Goal: Task Accomplishment & Management: Manage account settings

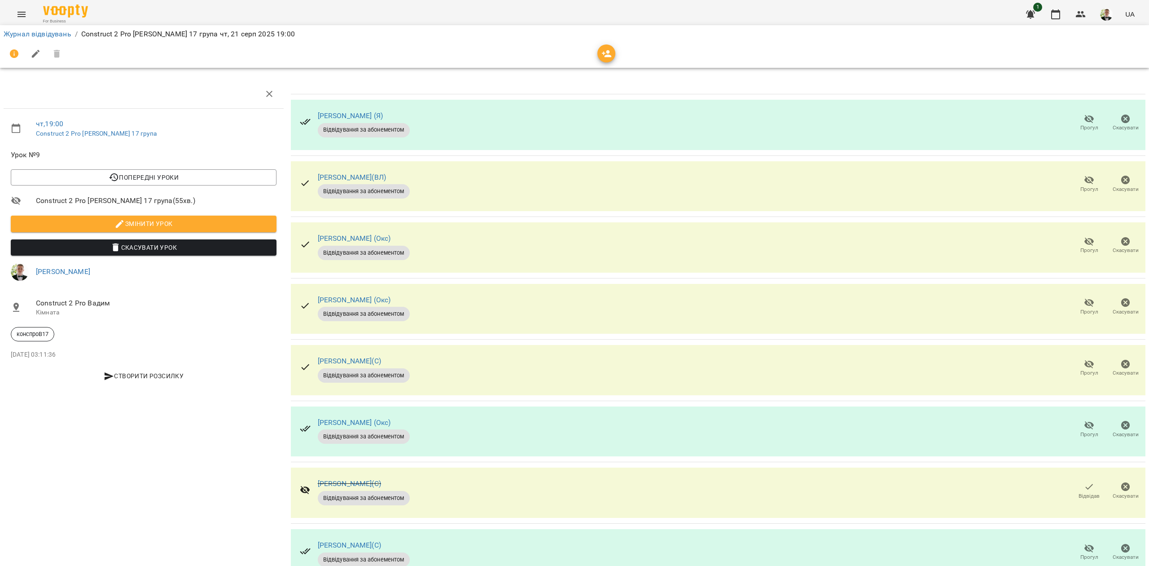
scroll to position [36, 0]
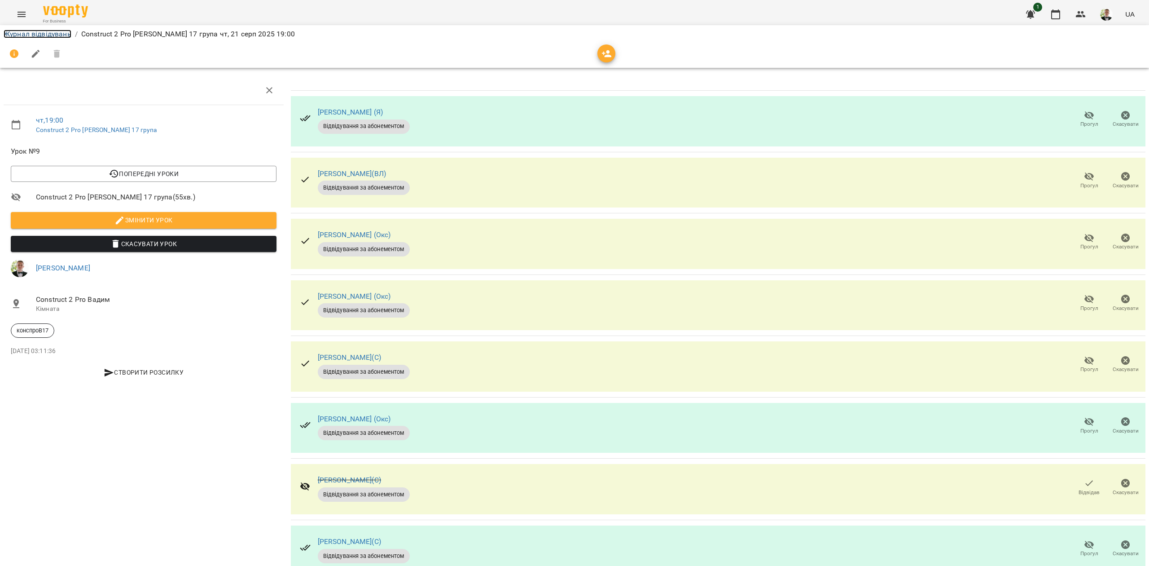
click at [42, 33] on link "Журнал відвідувань" at bounding box center [38, 34] width 68 height 9
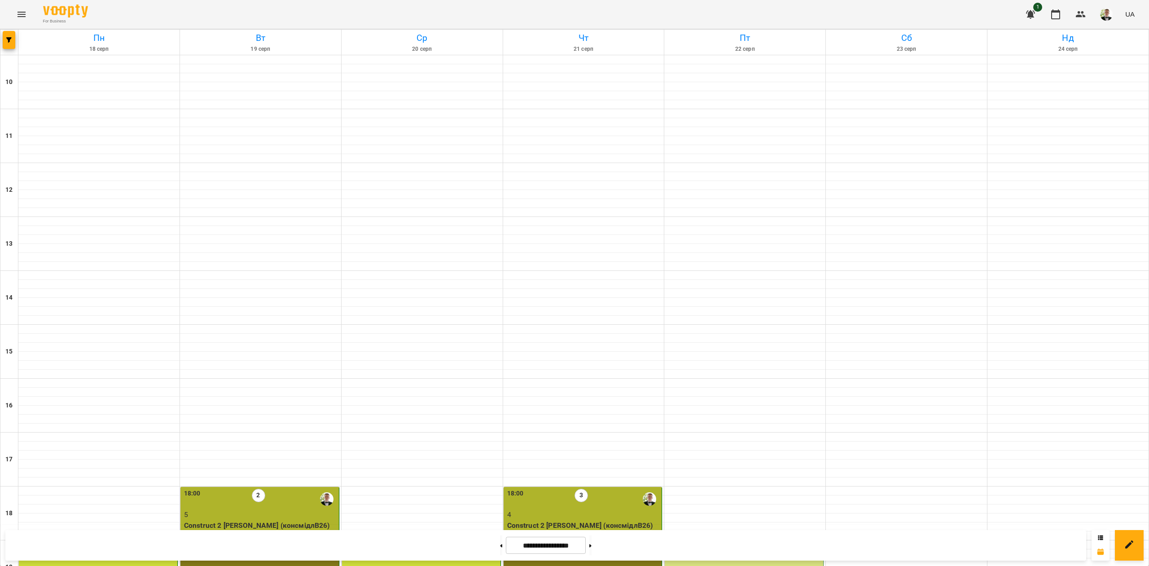
scroll to position [230, 0]
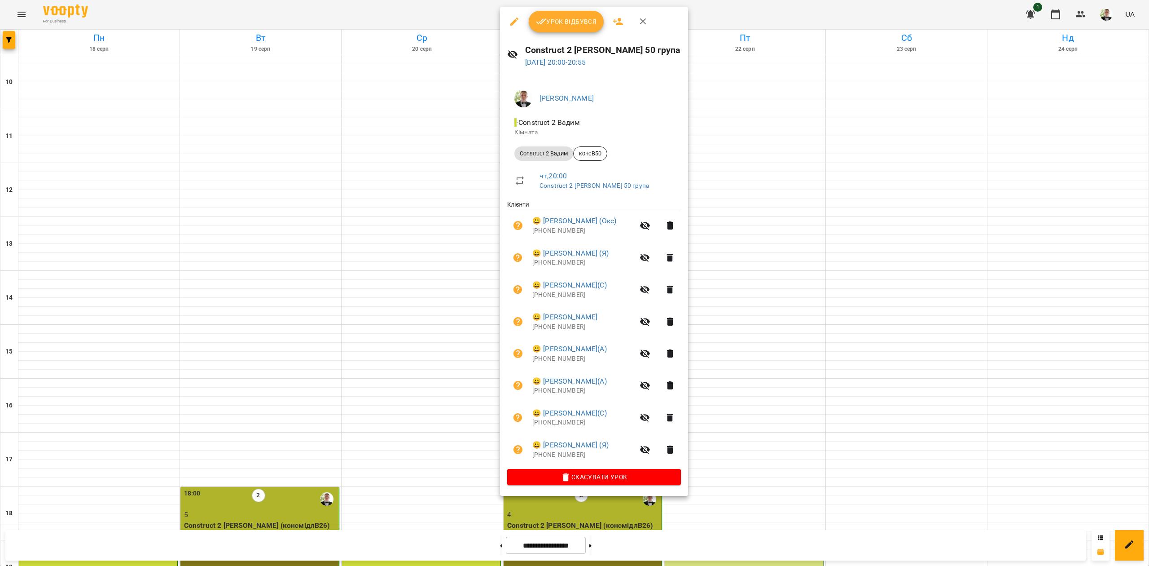
drag, startPoint x: 281, startPoint y: 496, endPoint x: 134, endPoint y: 498, distance: 147.3
click at [281, 496] on div at bounding box center [574, 283] width 1149 height 566
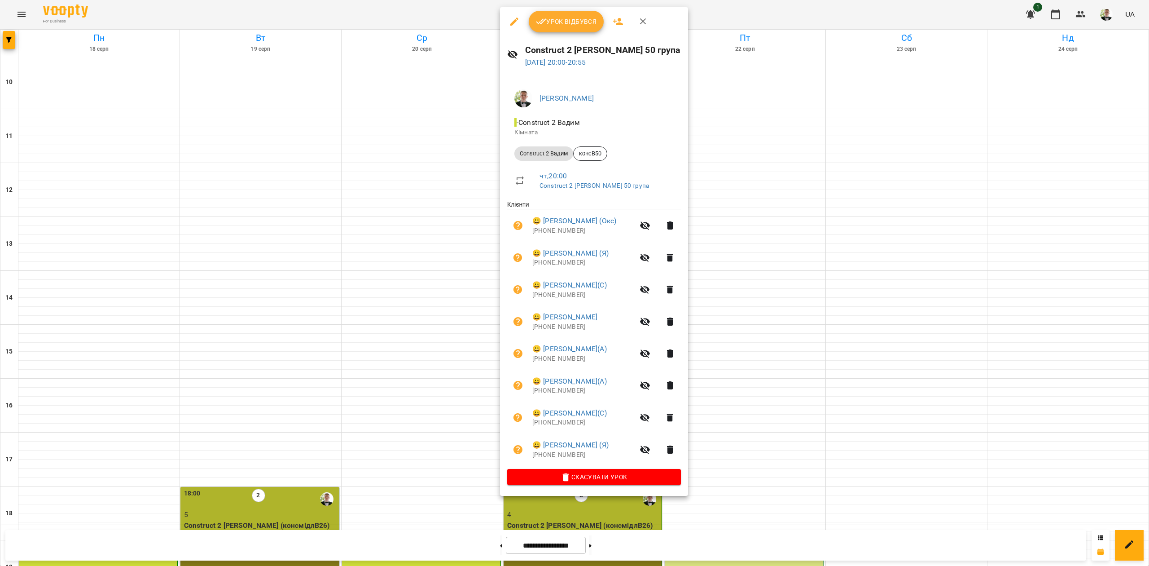
click at [567, 17] on span "Урок відбувся" at bounding box center [566, 21] width 61 height 11
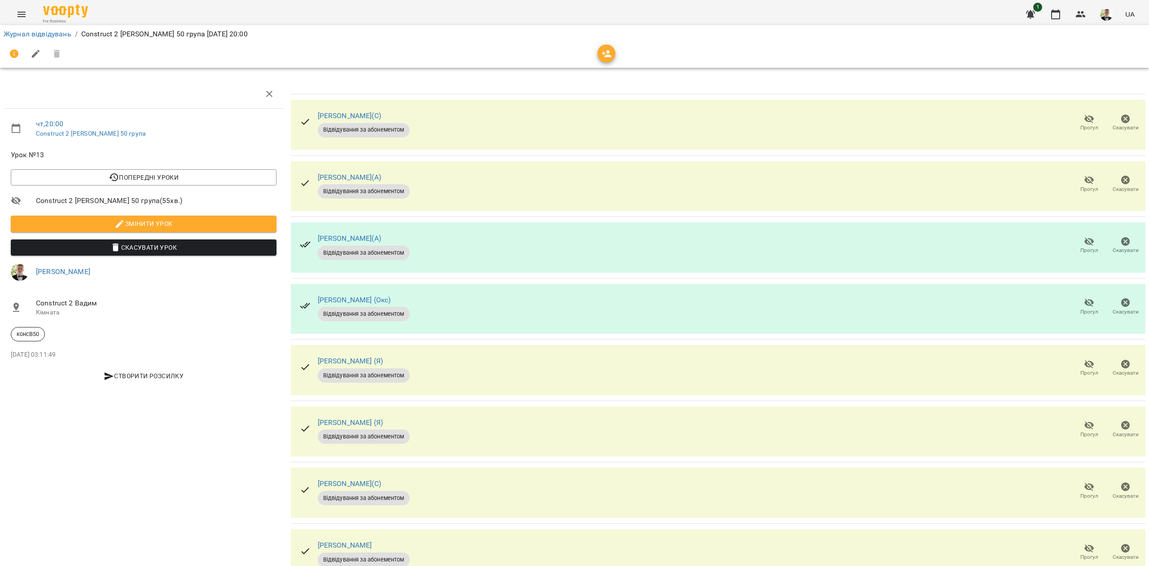
scroll to position [36, 0]
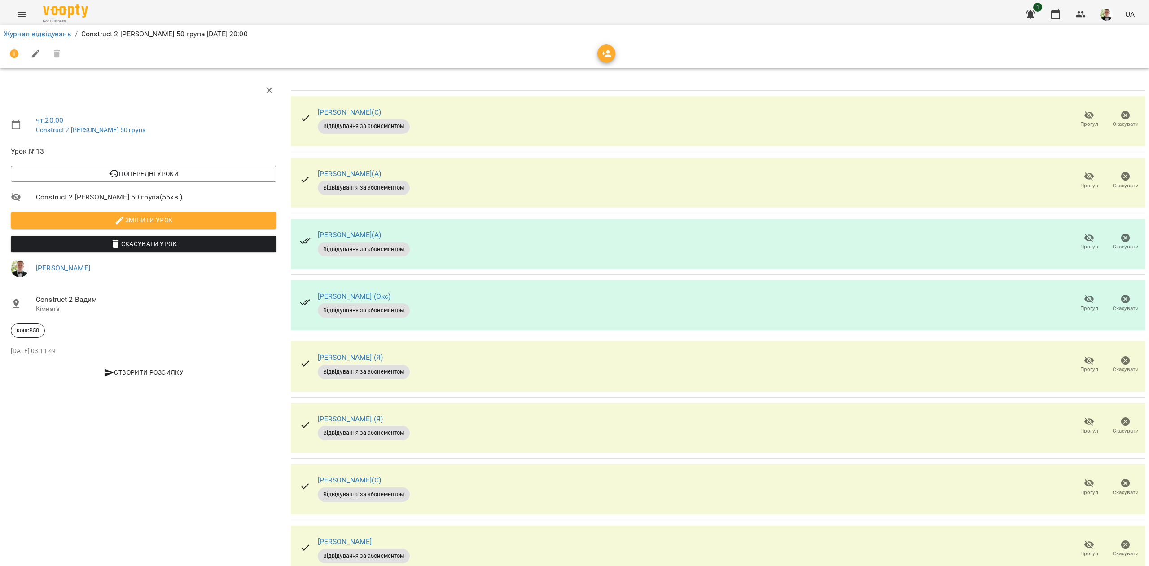
click at [1081, 427] on span "Прогул" at bounding box center [1090, 431] width 18 height 8
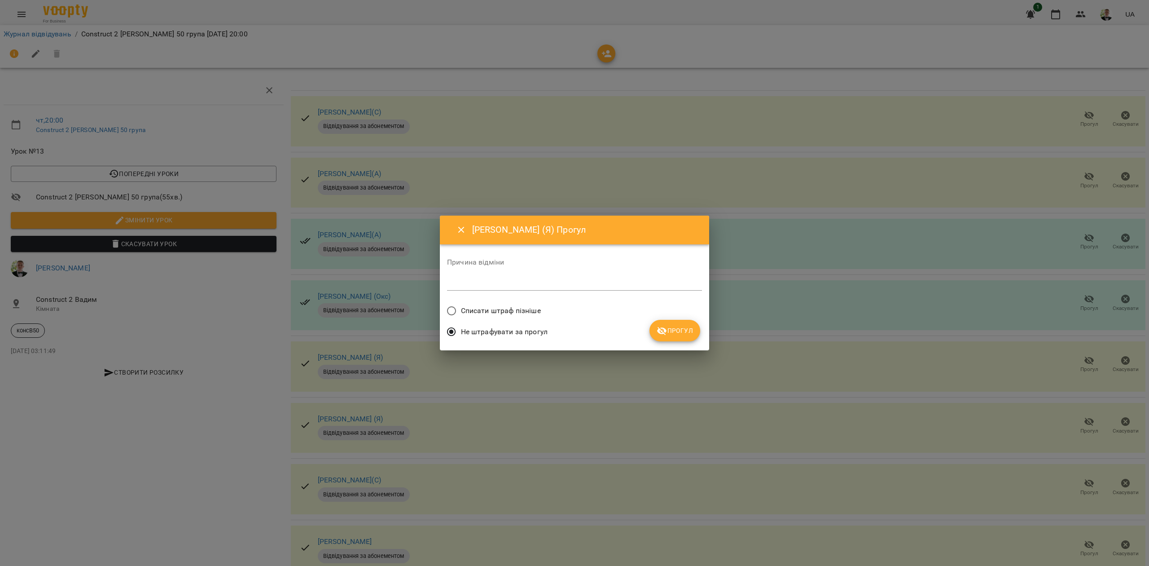
click at [498, 297] on div "Причина відміни *" at bounding box center [574, 276] width 255 height 50
click at [514, 310] on span "Списати штраф пізніше" at bounding box center [501, 310] width 80 height 11
click at [499, 306] on span "Списати штраф пізніше" at bounding box center [501, 310] width 80 height 11
click at [676, 334] on span "Прогул" at bounding box center [675, 330] width 36 height 11
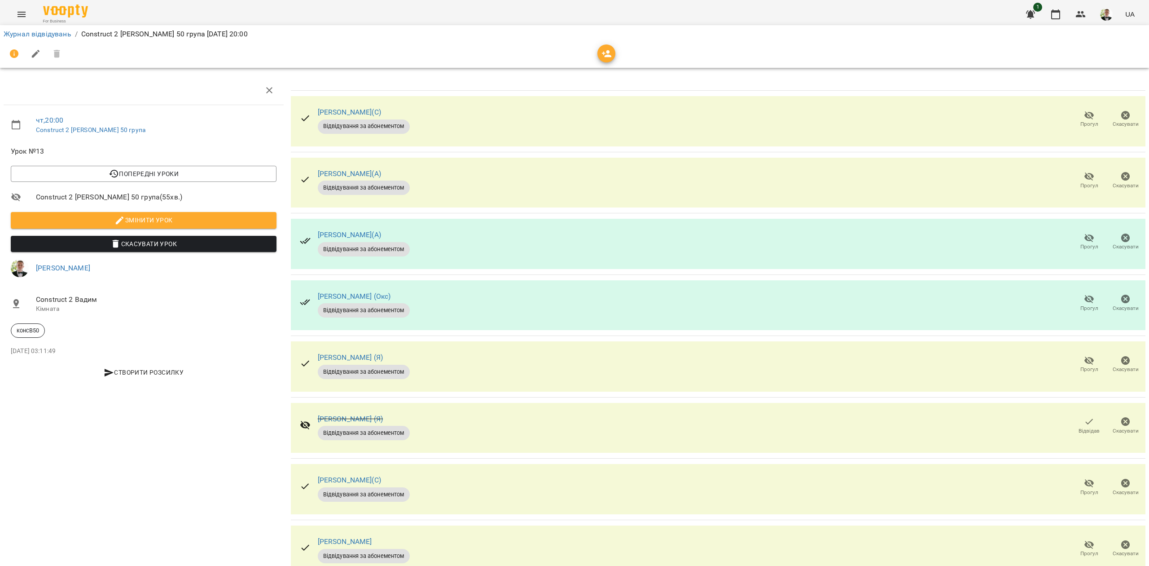
click at [1083, 427] on span "Відвідав" at bounding box center [1089, 431] width 21 height 8
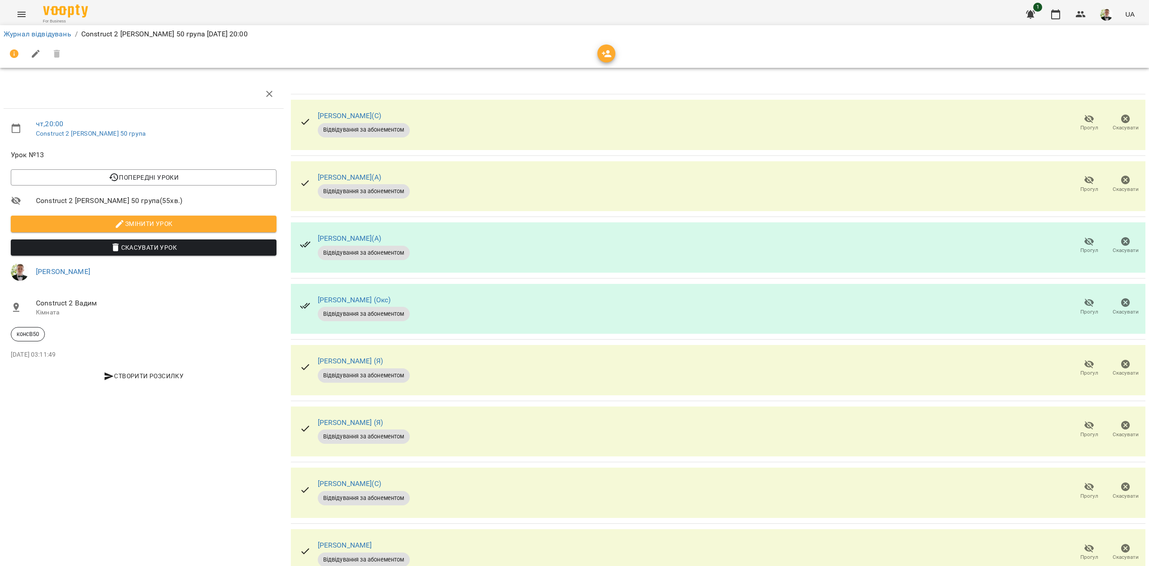
click at [1085, 121] on icon "button" at bounding box center [1090, 119] width 10 height 9
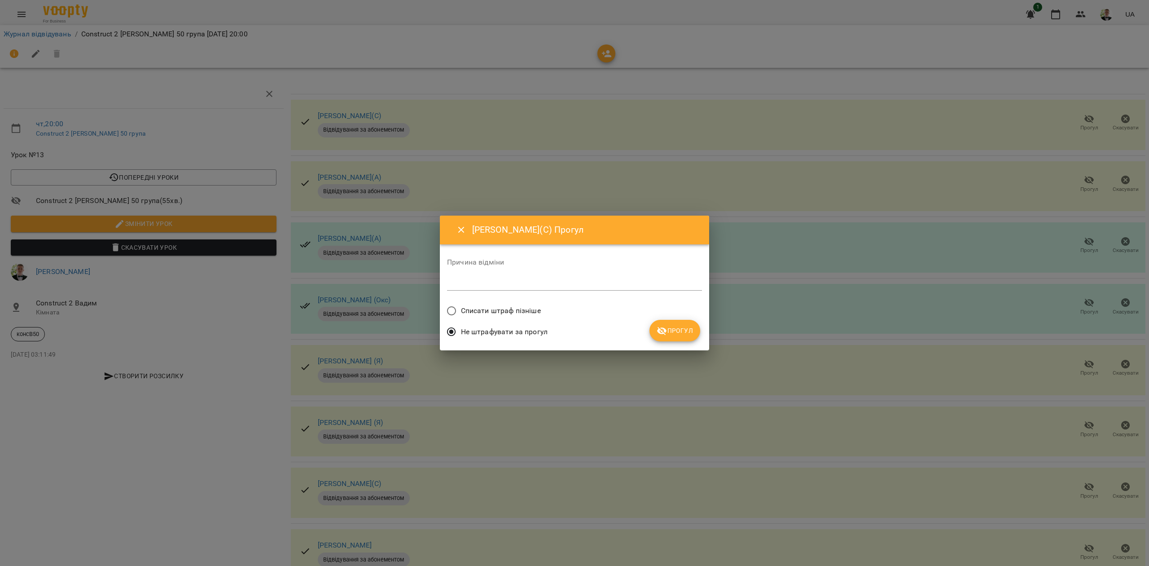
click at [511, 301] on label "Списати штраф пізніше" at bounding box center [491, 310] width 99 height 19
drag, startPoint x: 663, startPoint y: 336, endPoint x: 650, endPoint y: 338, distance: 13.1
click at [662, 337] on button "Прогул" at bounding box center [675, 331] width 51 height 22
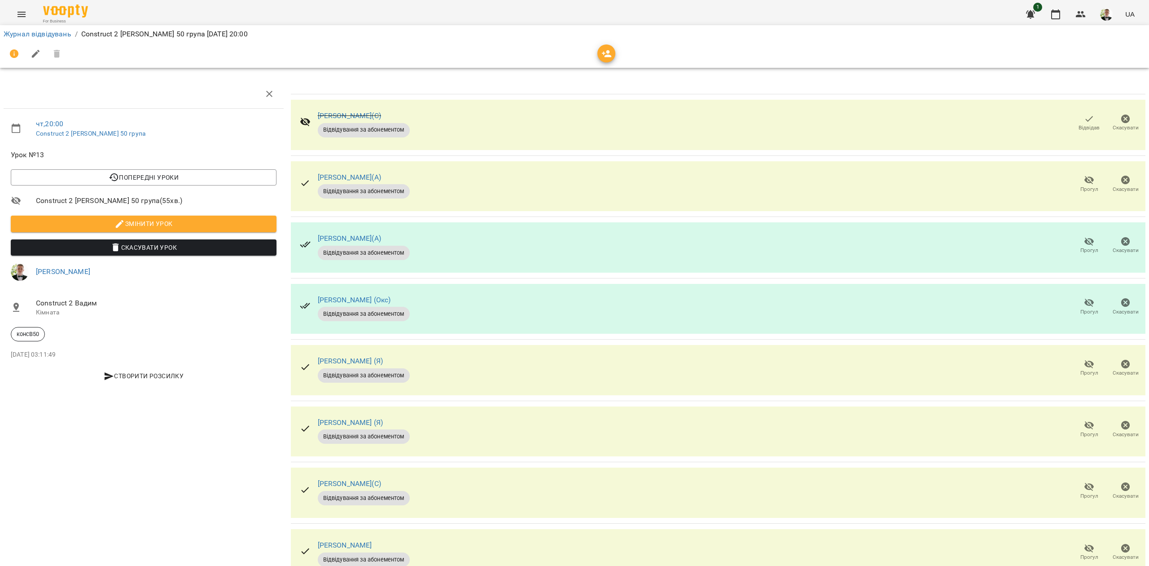
click at [1076, 296] on button "Прогул" at bounding box center [1089, 306] width 36 height 25
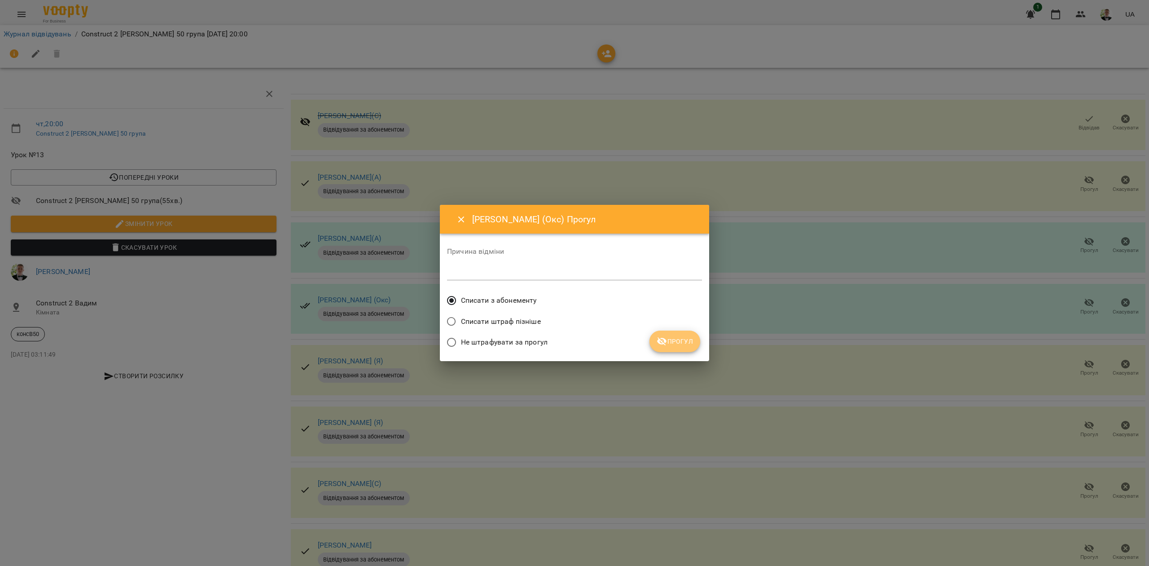
click at [672, 338] on span "Прогул" at bounding box center [675, 341] width 36 height 11
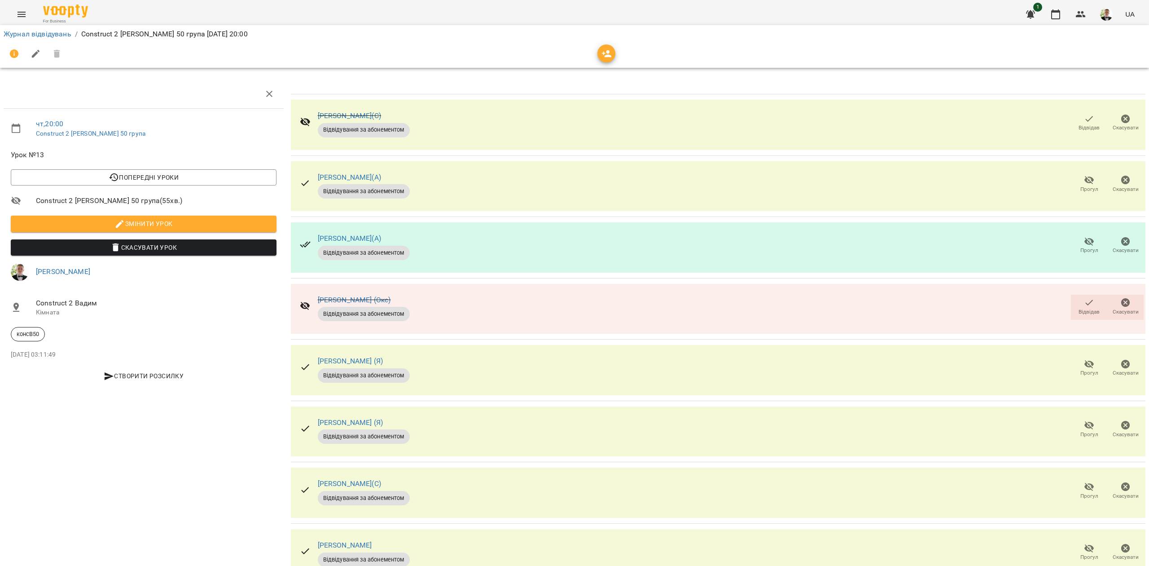
scroll to position [36, 0]
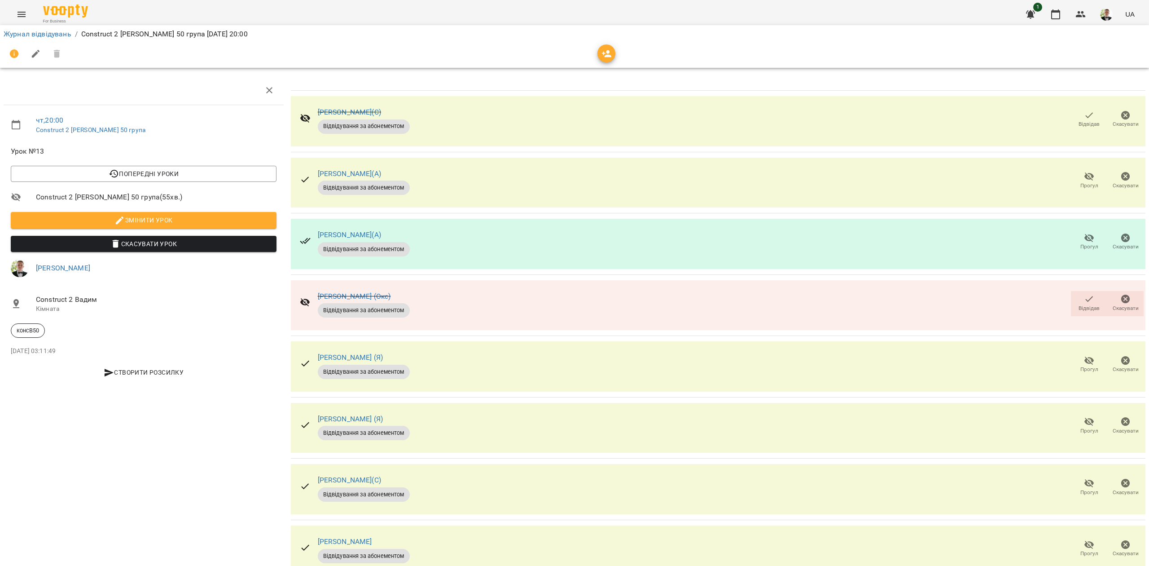
click at [1085, 479] on icon "button" at bounding box center [1090, 483] width 10 height 9
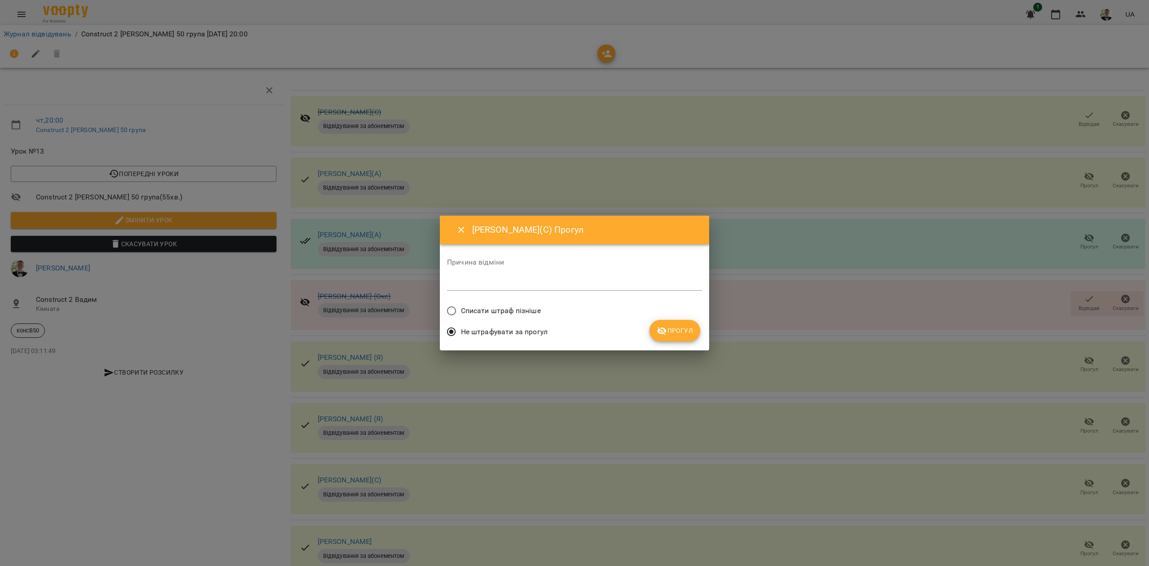
click at [489, 300] on div "Причина відміни *" at bounding box center [574, 276] width 255 height 50
drag, startPoint x: 507, startPoint y: 304, endPoint x: 568, endPoint y: 323, distance: 63.6
click at [508, 304] on label "Списати штраф пізніше" at bounding box center [491, 310] width 99 height 19
click at [674, 322] on button "Прогул" at bounding box center [675, 331] width 51 height 22
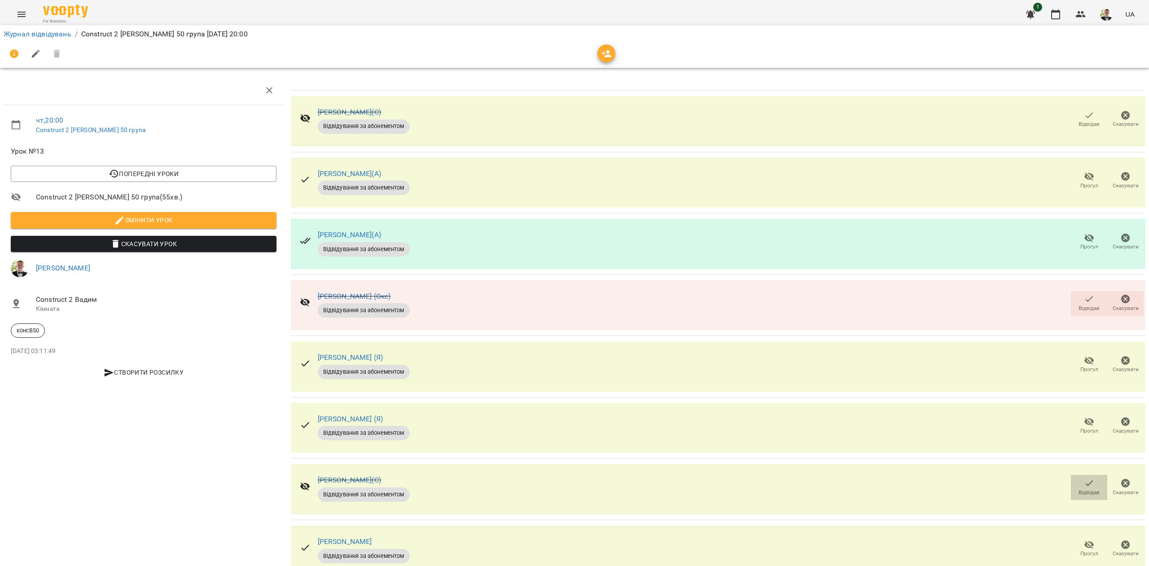
click at [1076, 478] on span "Відвідав" at bounding box center [1089, 487] width 26 height 18
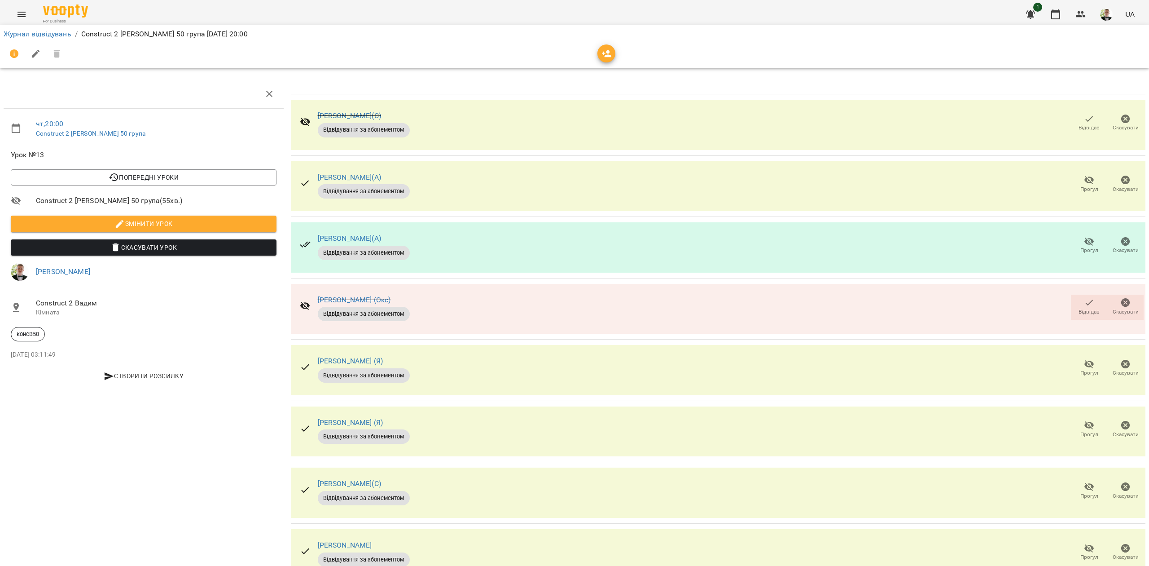
click at [1076, 120] on span "Відвідав" at bounding box center [1089, 123] width 26 height 18
click at [677, 24] on div "Журнал відвідувань / Construct 2 [PERSON_NAME] 50 група [DATE] 20:00" at bounding box center [574, 46] width 1153 height 46
click at [26, 36] on link "Журнал відвідувань" at bounding box center [38, 34] width 68 height 9
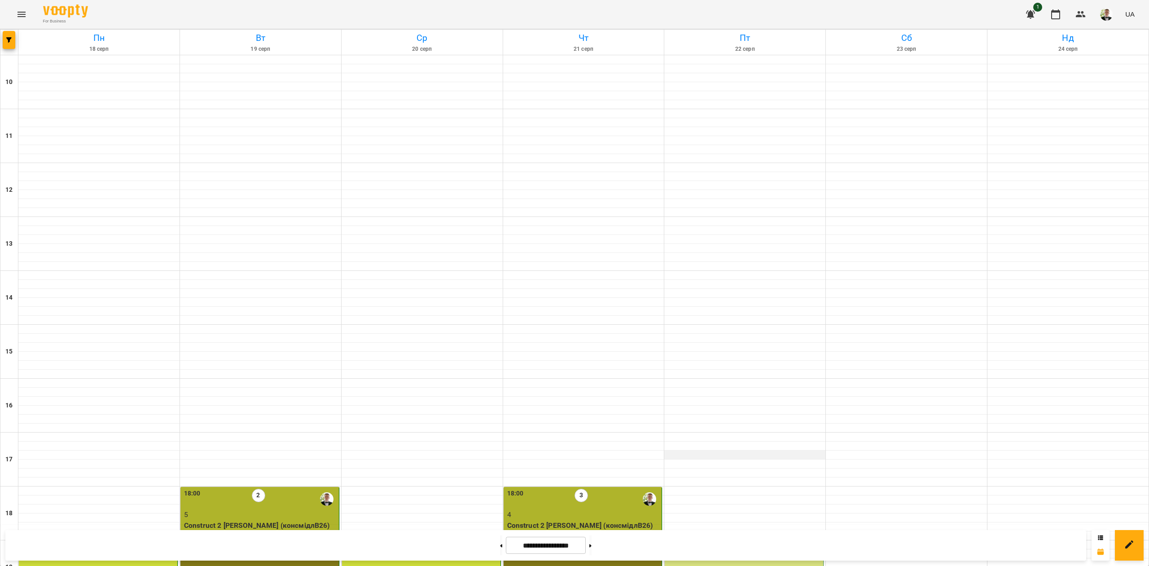
scroll to position [230, 0]
